Goal: Book appointment/travel/reservation

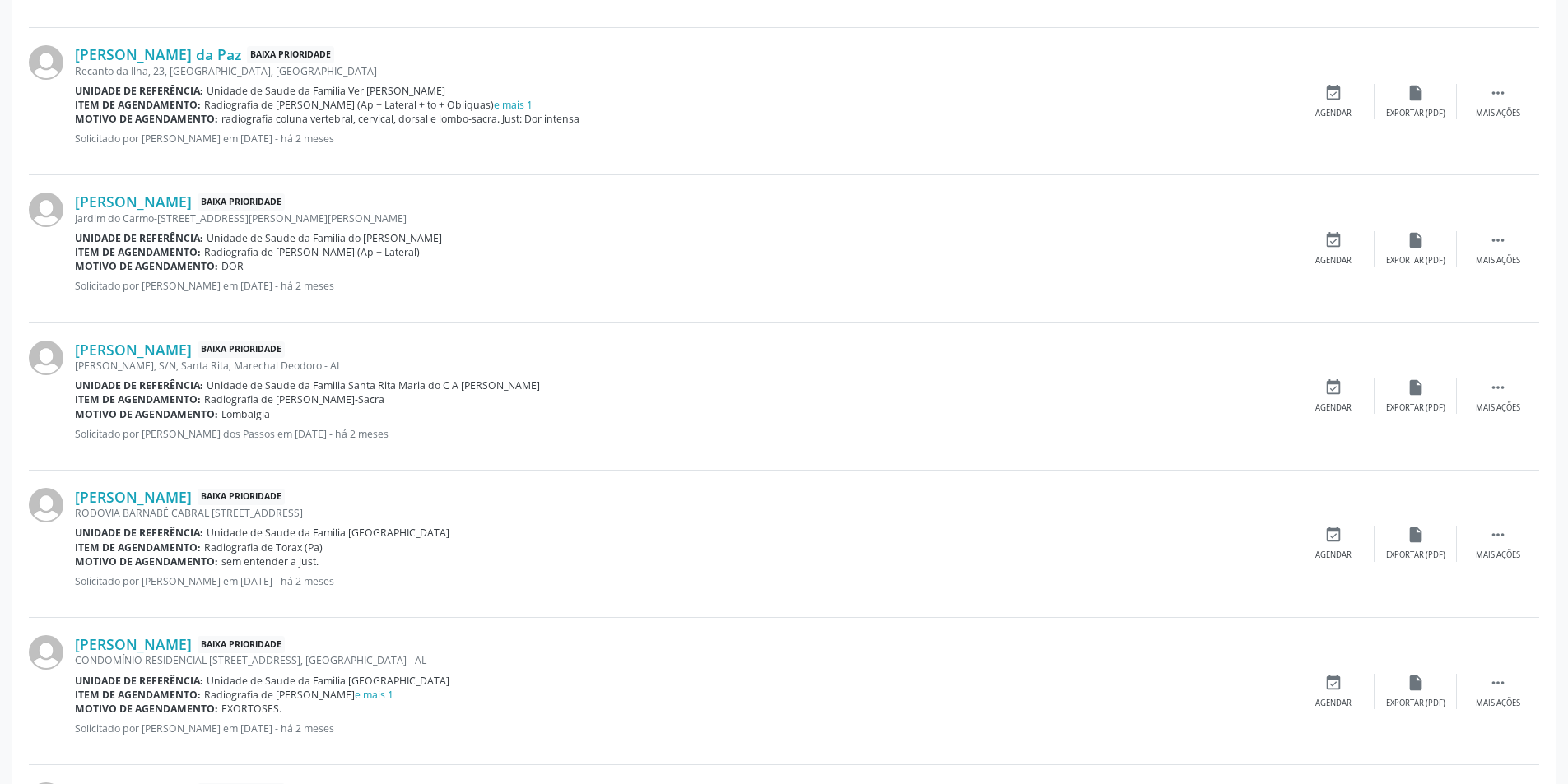
scroll to position [740, 0]
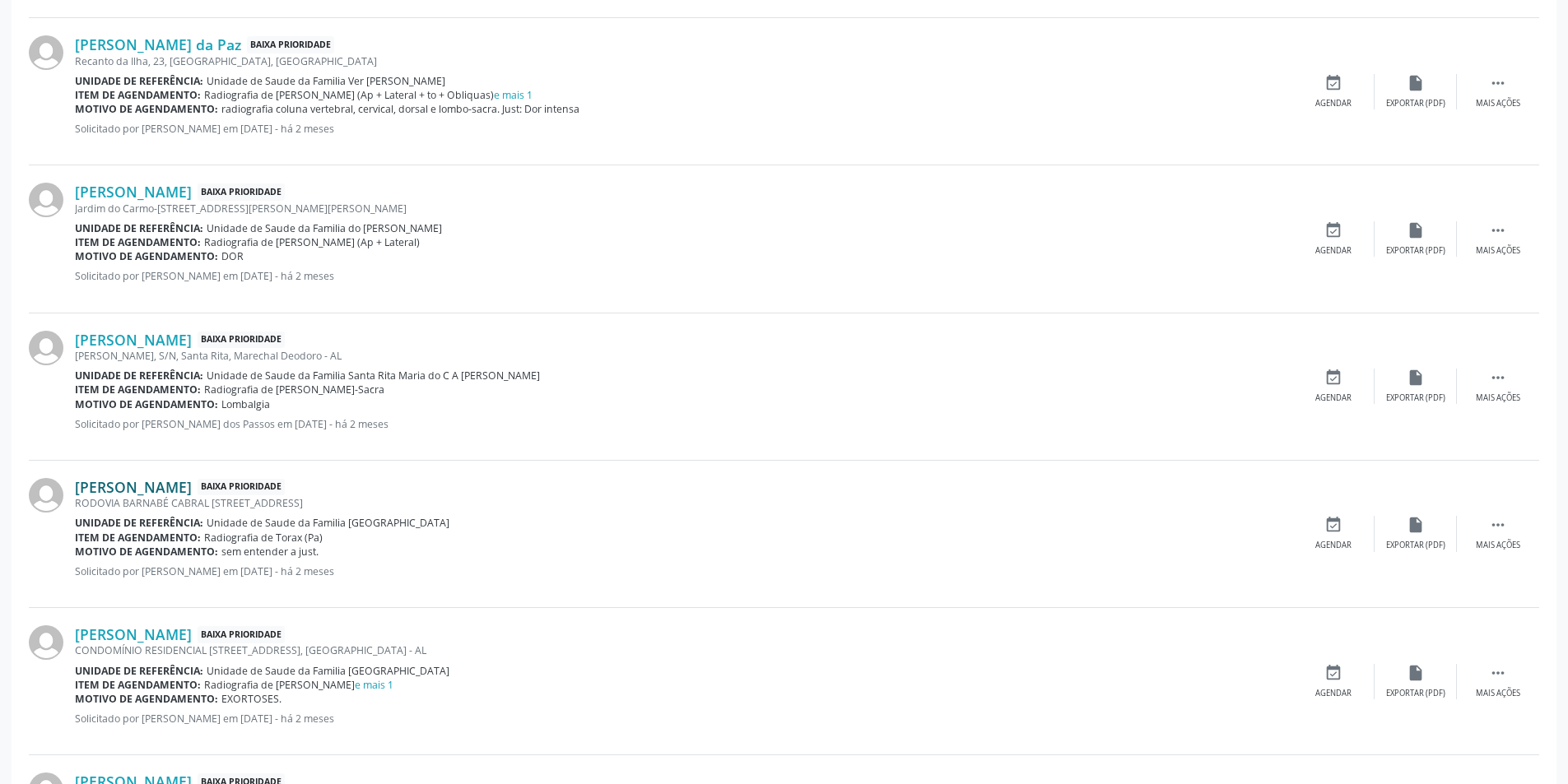
click at [189, 491] on link "[PERSON_NAME]" at bounding box center [132, 487] width 117 height 18
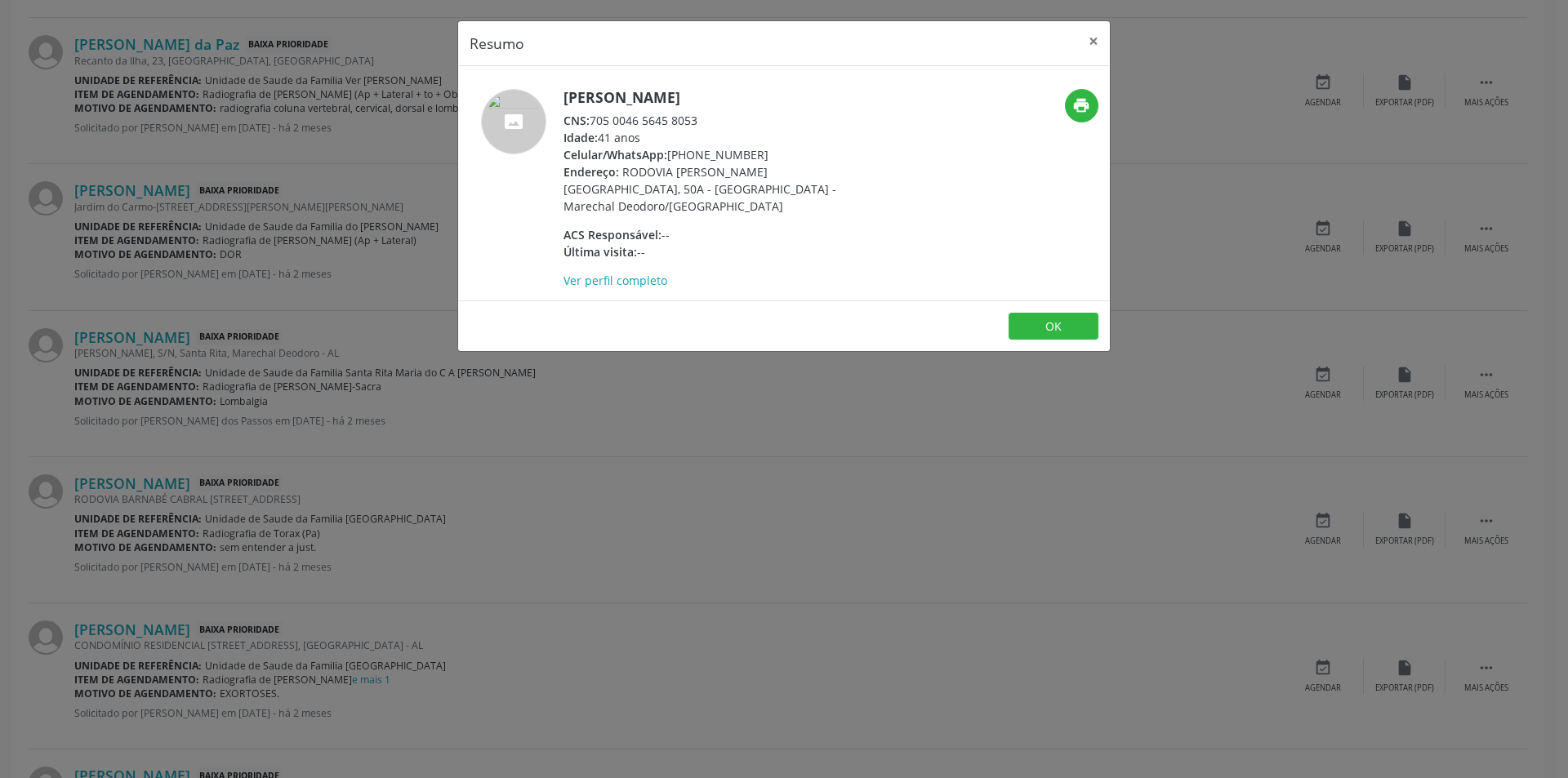
drag, startPoint x: 594, startPoint y: 120, endPoint x: 703, endPoint y: 118, distance: 109.0
click at [703, 118] on div "CNS: 705 0046 5645 8053" at bounding box center [722, 120] width 318 height 17
copy div "705 0046 5645 8053"
click at [1062, 313] on button "OK" at bounding box center [1053, 326] width 90 height 27
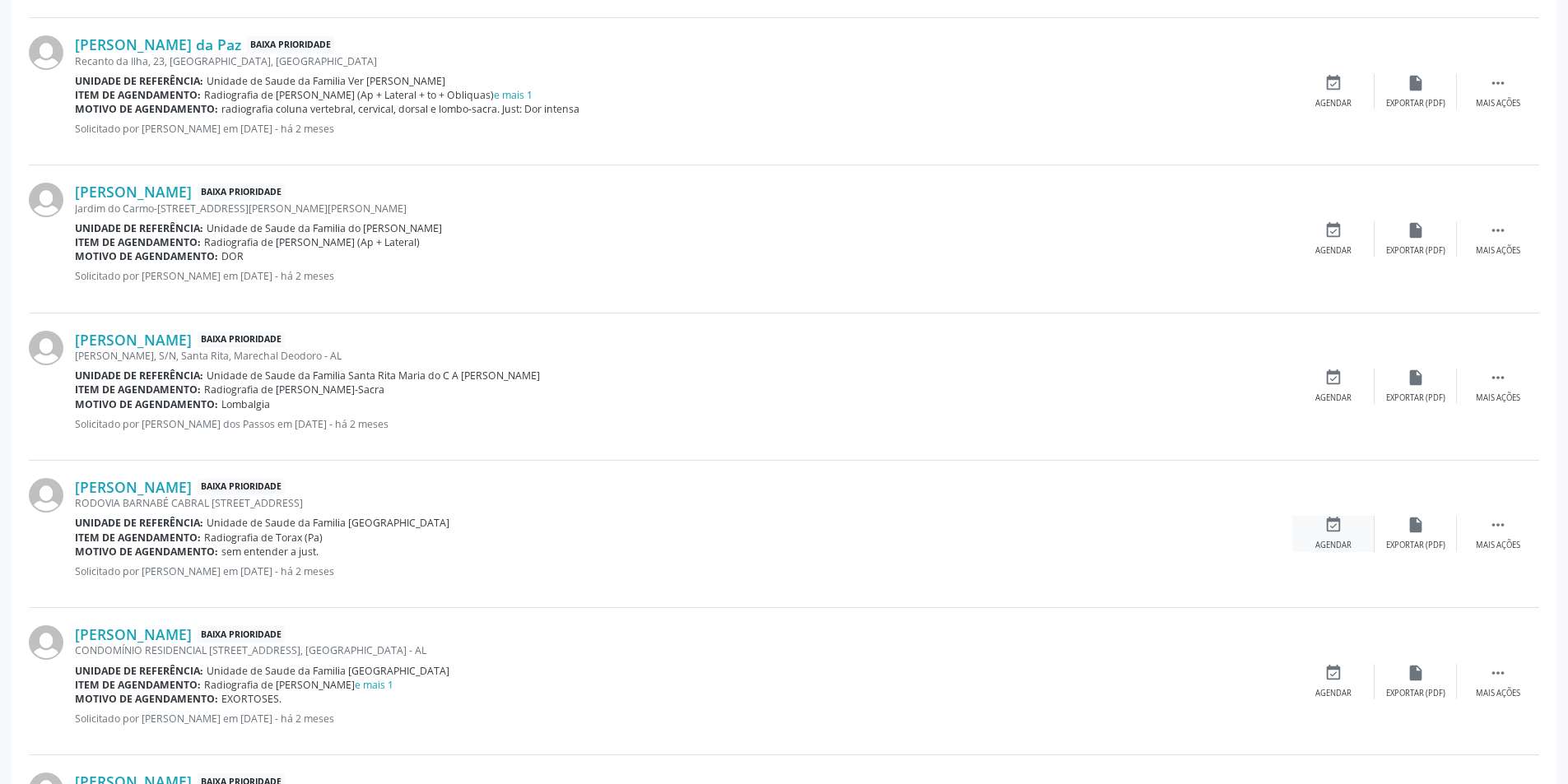
click at [1339, 522] on icon "event_available" at bounding box center [1333, 525] width 18 height 18
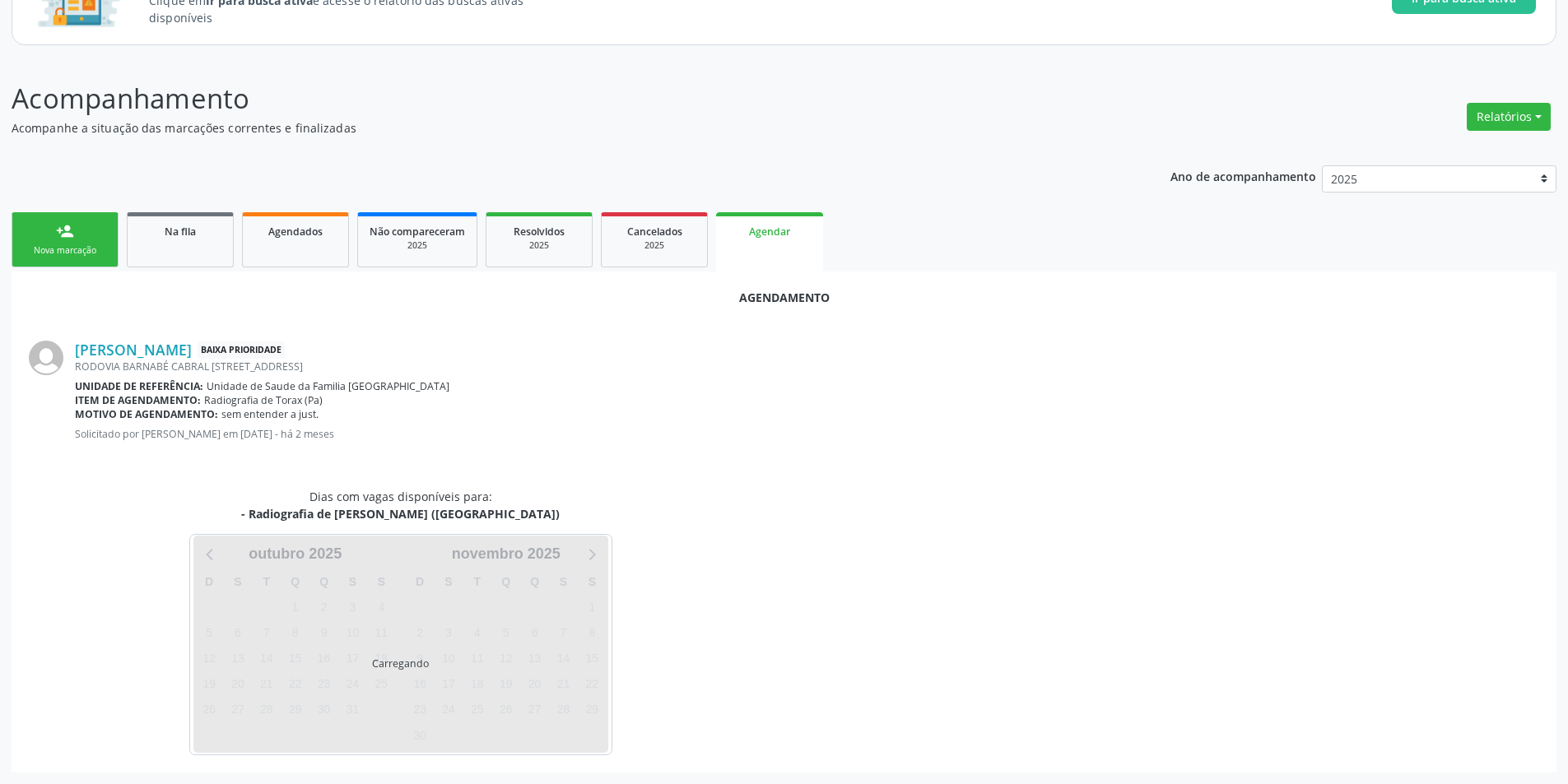
scroll to position [191, 0]
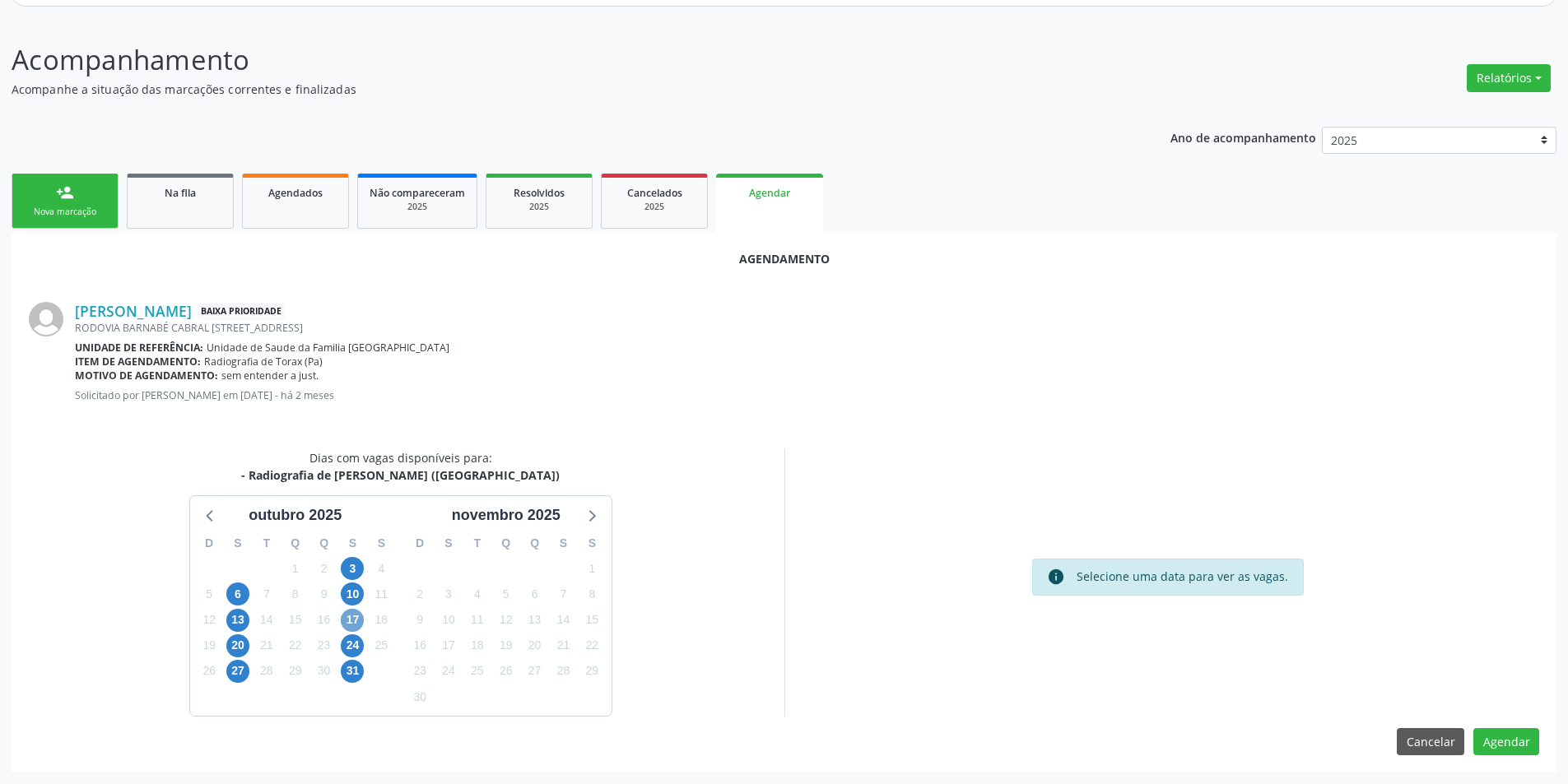
click at [345, 617] on span "17" at bounding box center [351, 620] width 23 height 23
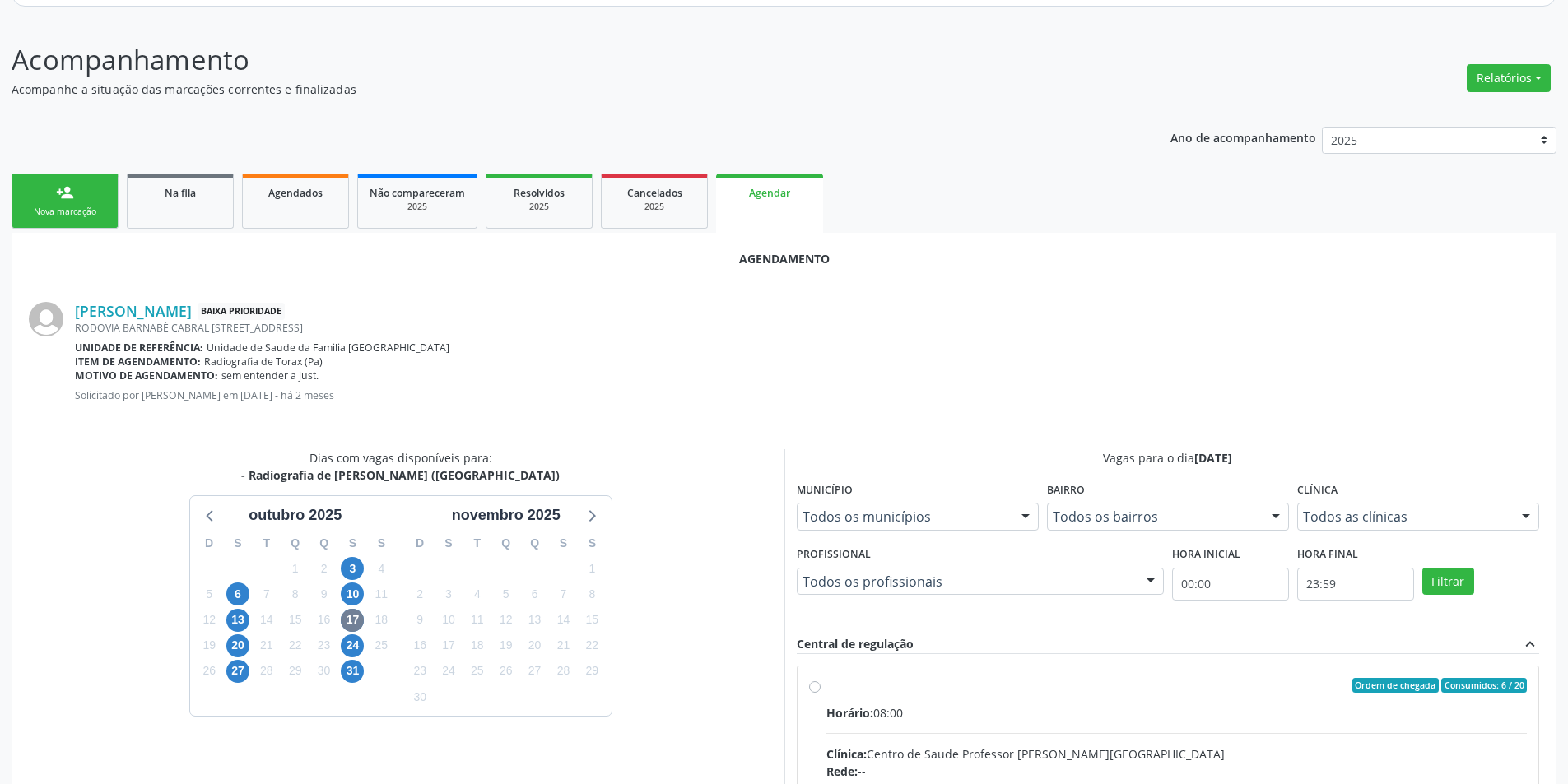
click at [815, 685] on input "Ordem de chegada Consumidos: 6 / 20 Horário: 08:00 Clínica: Centro de Saude Pro…" at bounding box center [815, 686] width 12 height 15
radio input "true"
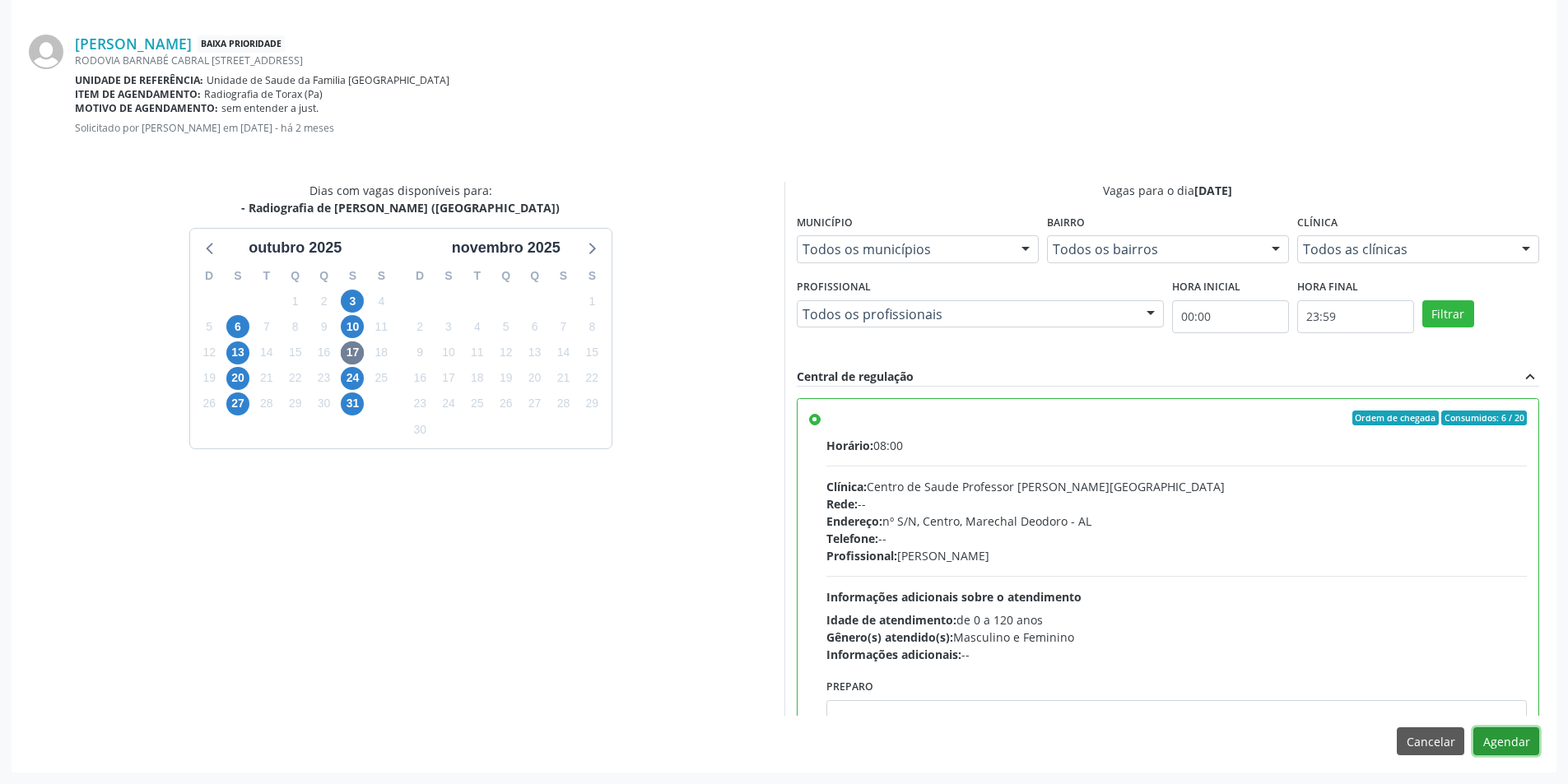
click at [1520, 750] on button "Agendar" at bounding box center [1506, 741] width 66 height 28
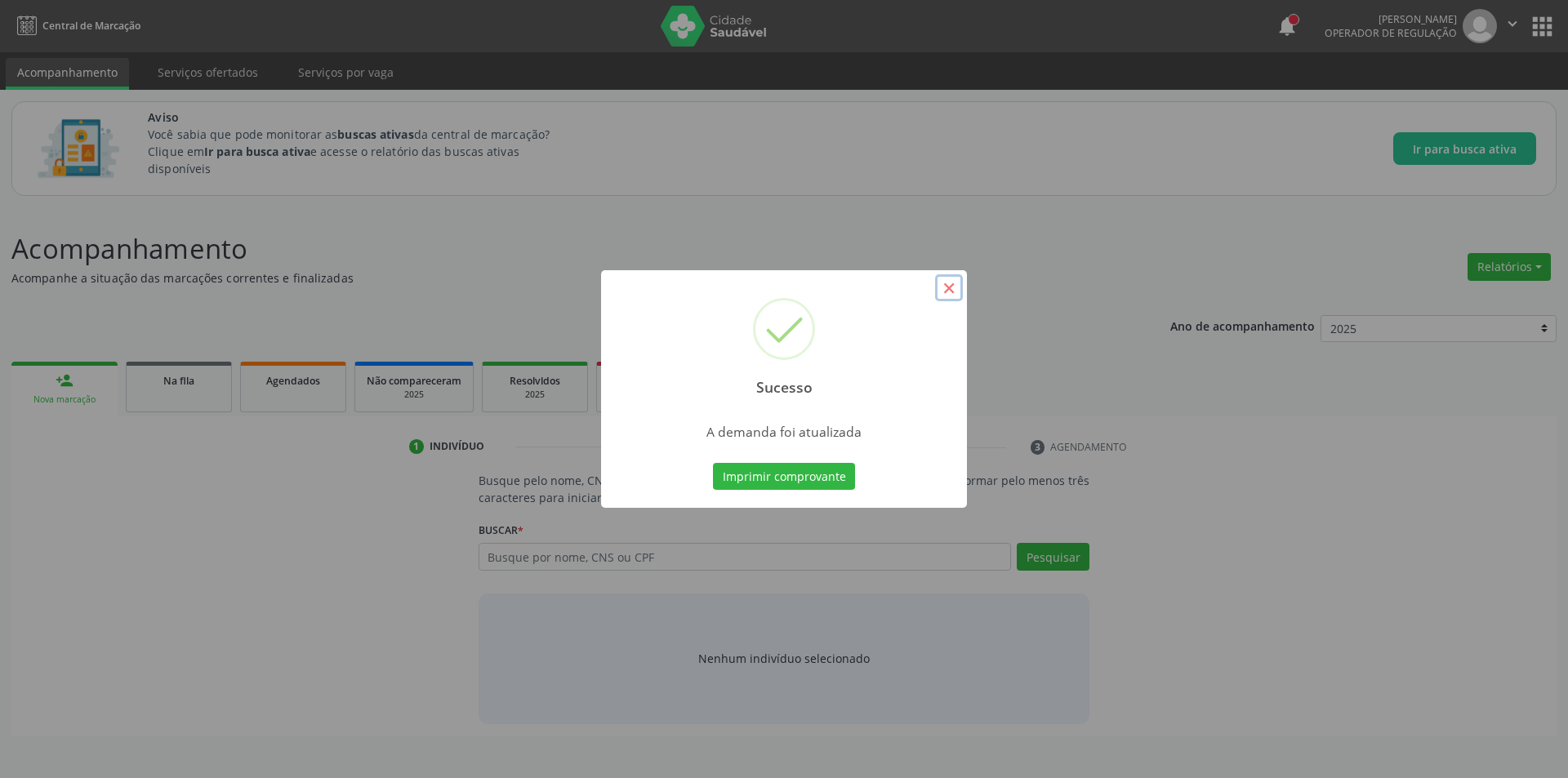
click at [957, 289] on button "×" at bounding box center [948, 288] width 27 height 27
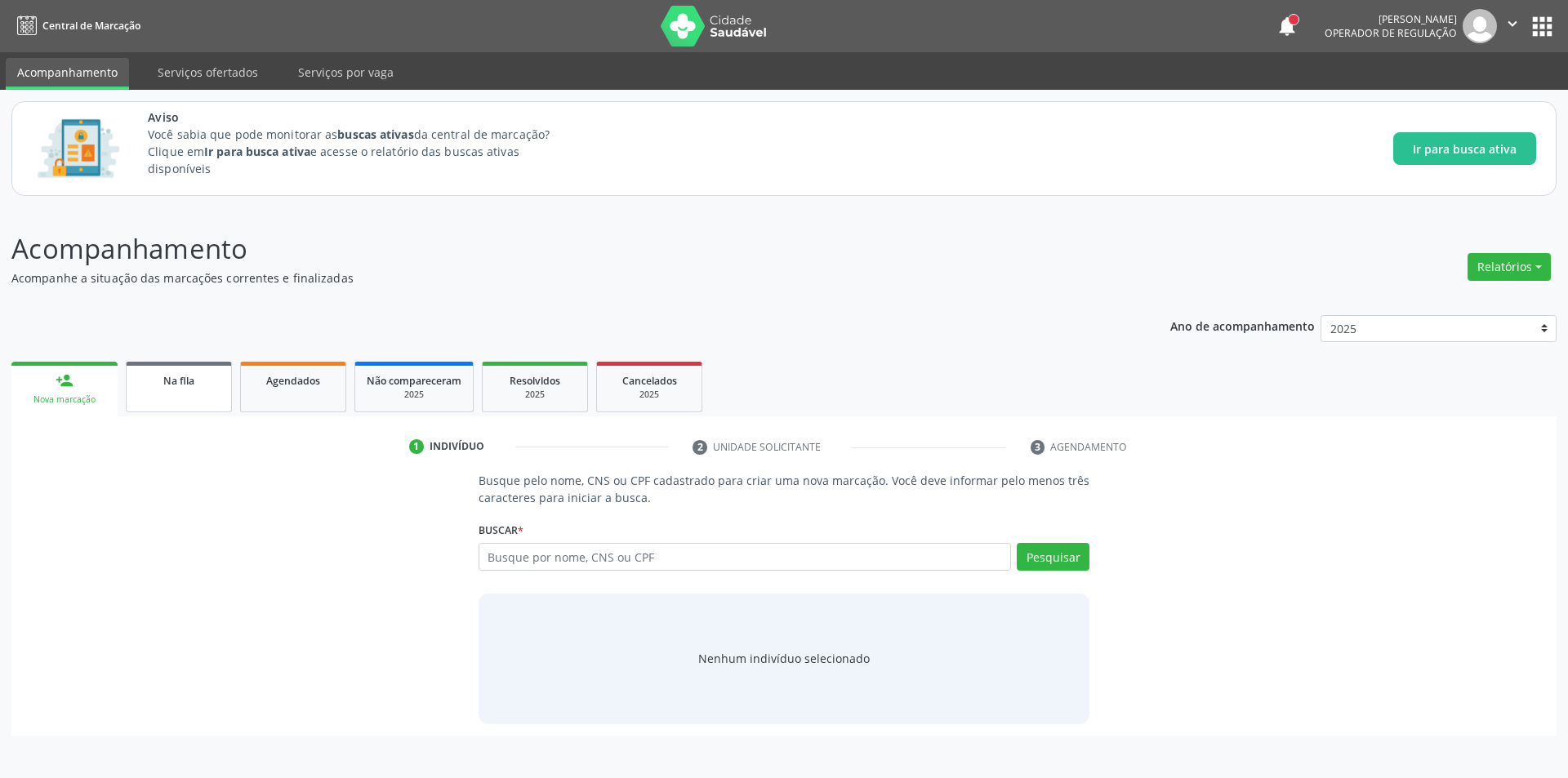
click at [198, 395] on link "Na fila" at bounding box center [179, 387] width 106 height 51
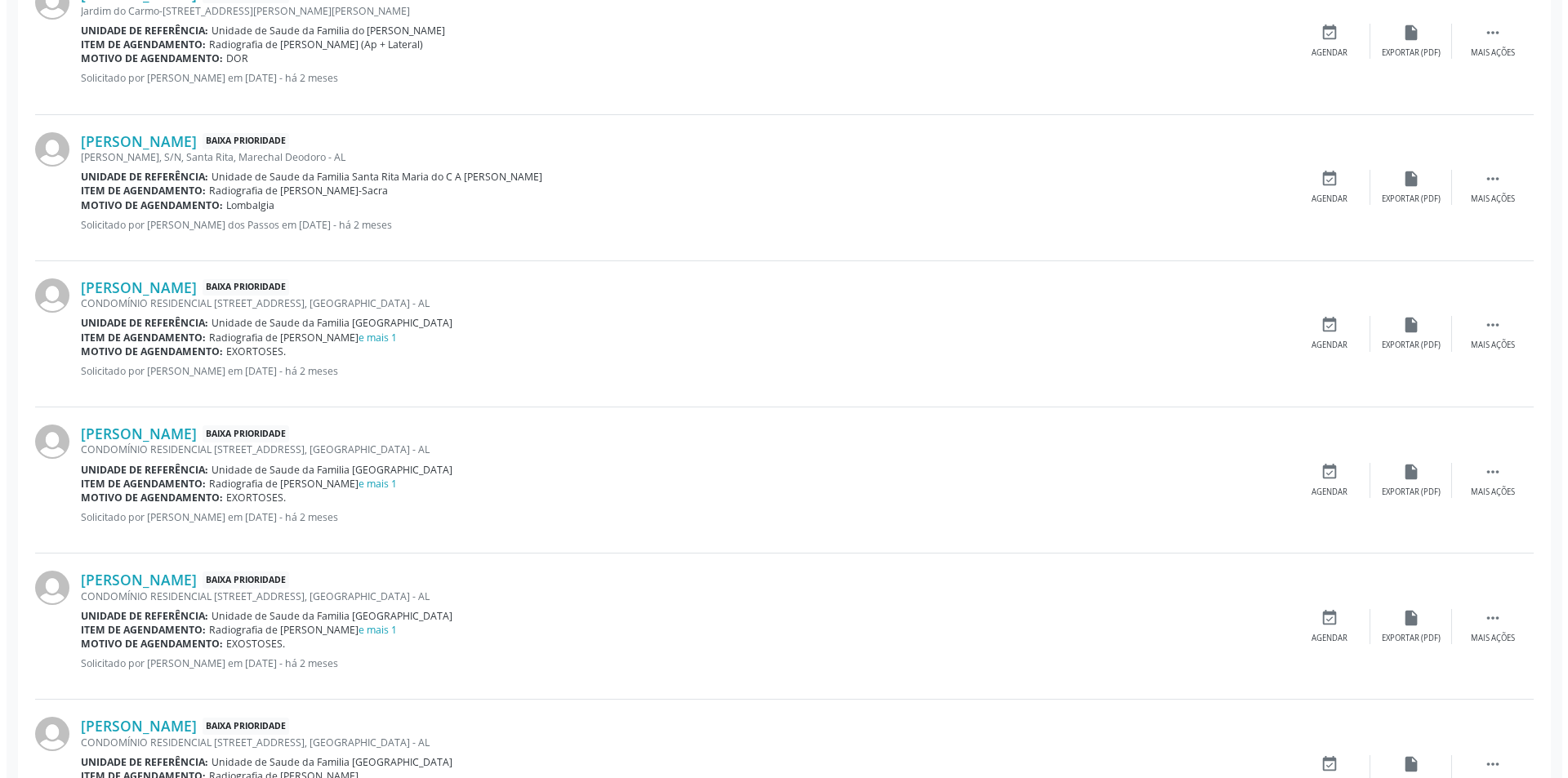
scroll to position [980, 0]
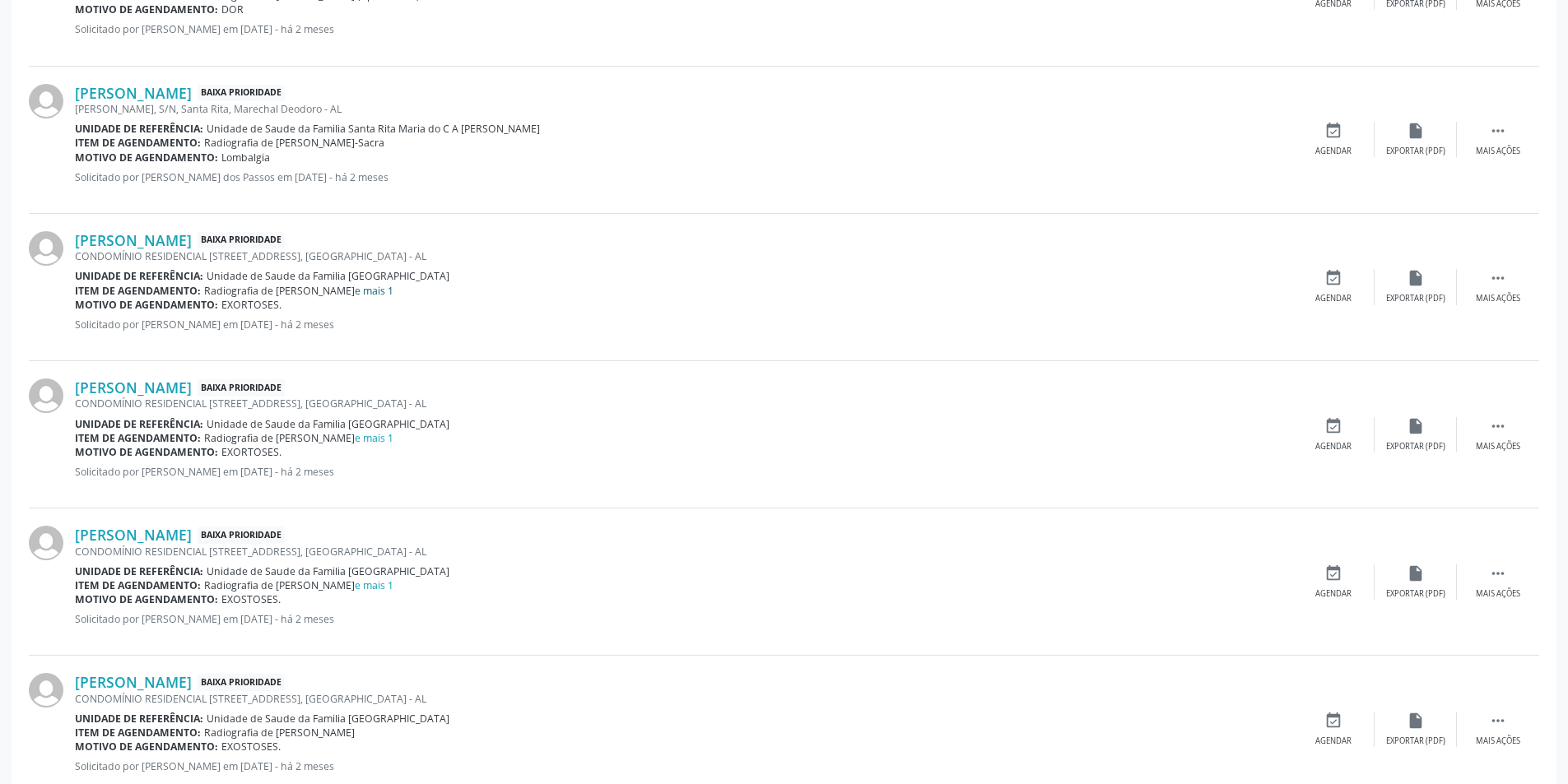
click at [355, 291] on link "e mais 1" at bounding box center [374, 291] width 39 height 14
